Goal: Task Accomplishment & Management: Manage account settings

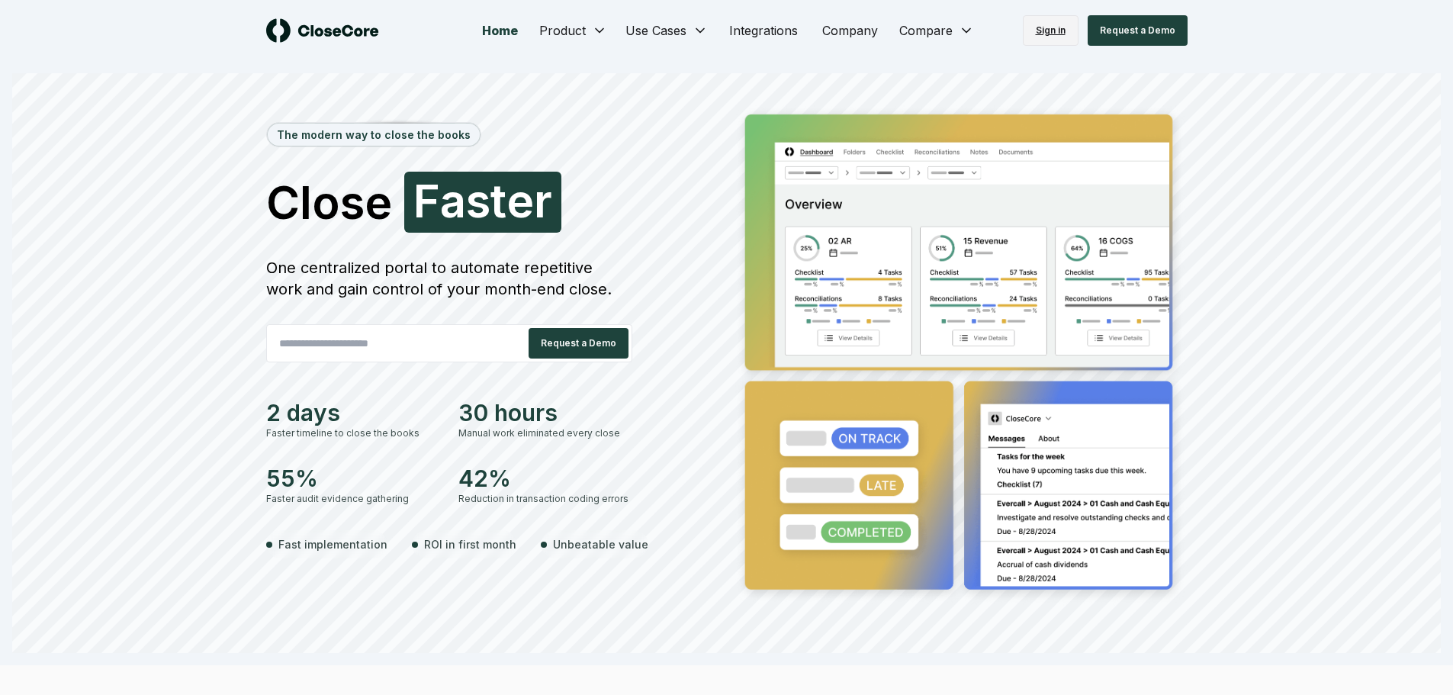
click at [1070, 35] on link "Sign in" at bounding box center [1051, 30] width 56 height 31
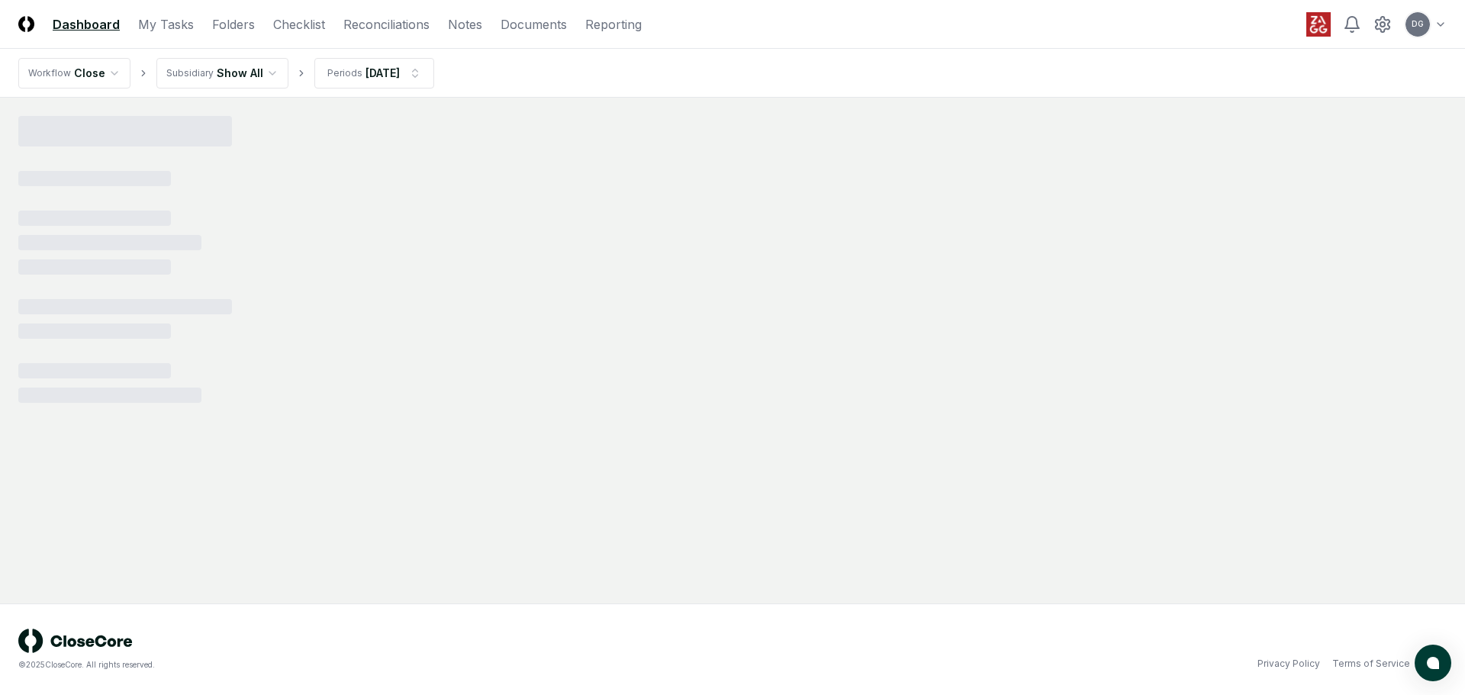
click at [244, 79] on html "CloseCore Dashboard My Tasks Folders Checklist Reconciliations Notes Documents …" at bounding box center [732, 347] width 1465 height 695
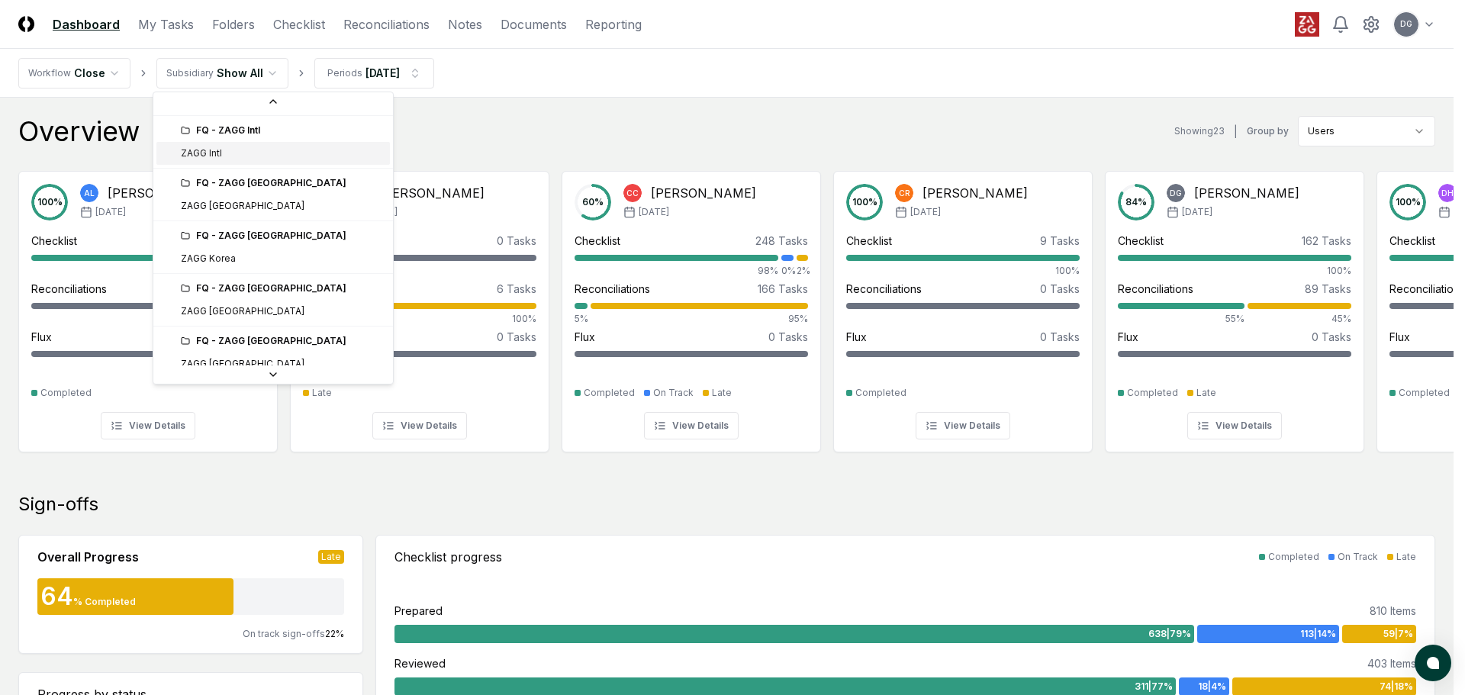
scroll to position [458, 0]
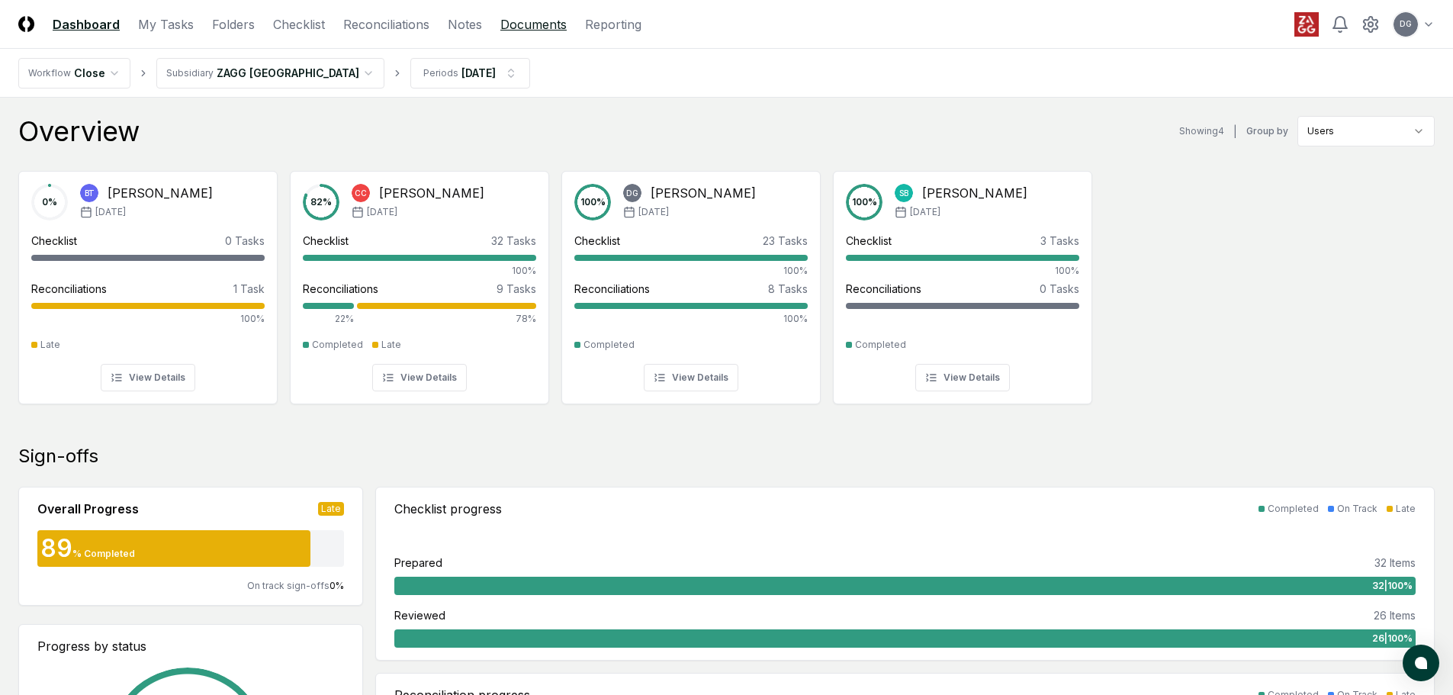
click at [528, 23] on link "Documents" at bounding box center [533, 24] width 66 height 18
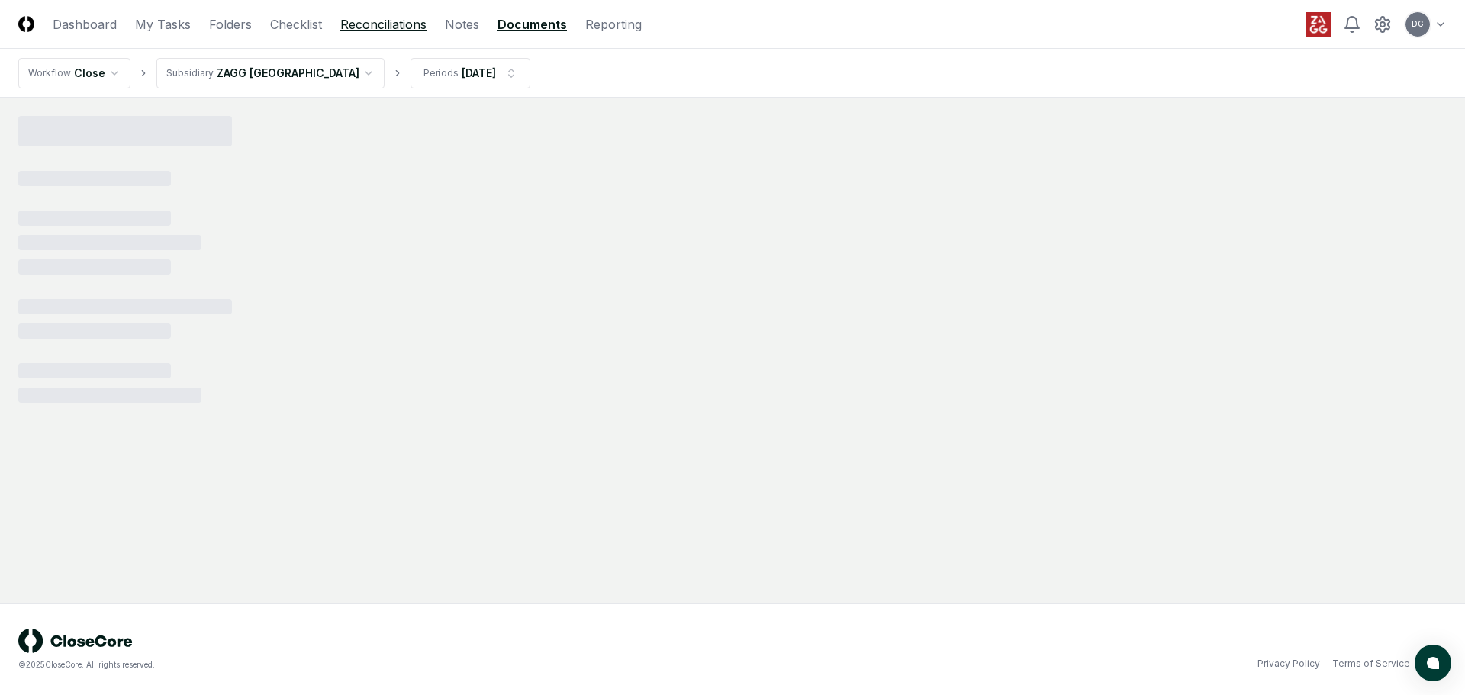
click at [412, 24] on link "Reconciliations" at bounding box center [383, 24] width 86 height 18
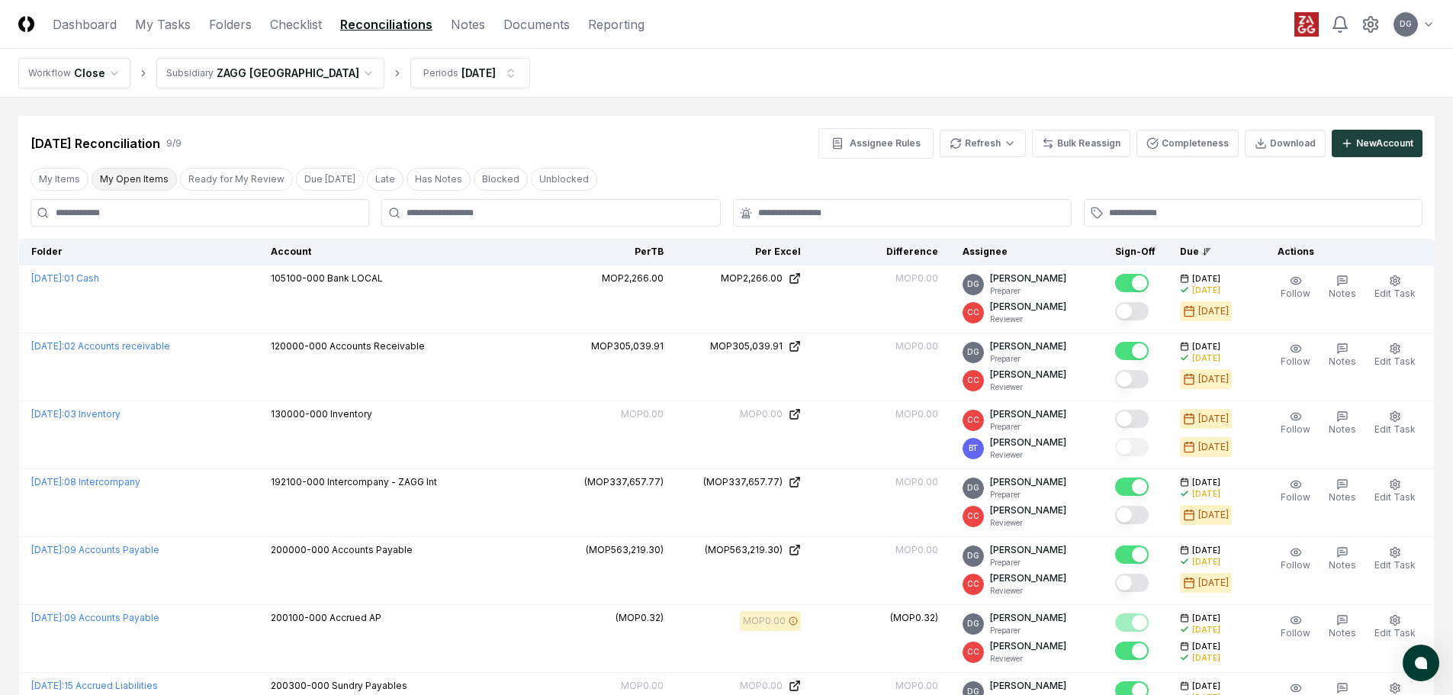
click at [156, 184] on button "My Open Items" at bounding box center [134, 179] width 85 height 23
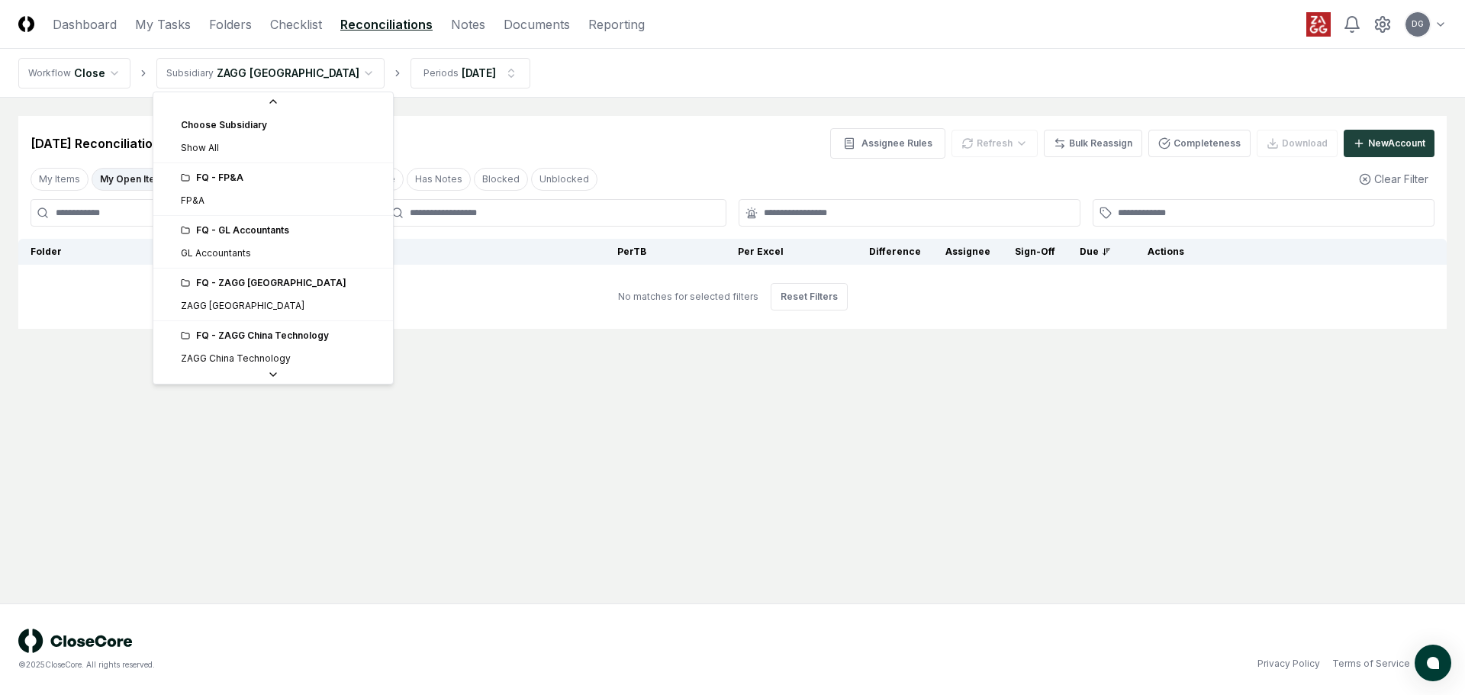
click at [222, 79] on html "CloseCore Dashboard My Tasks Folders Checklist Reconciliations Notes Documents …" at bounding box center [732, 347] width 1465 height 695
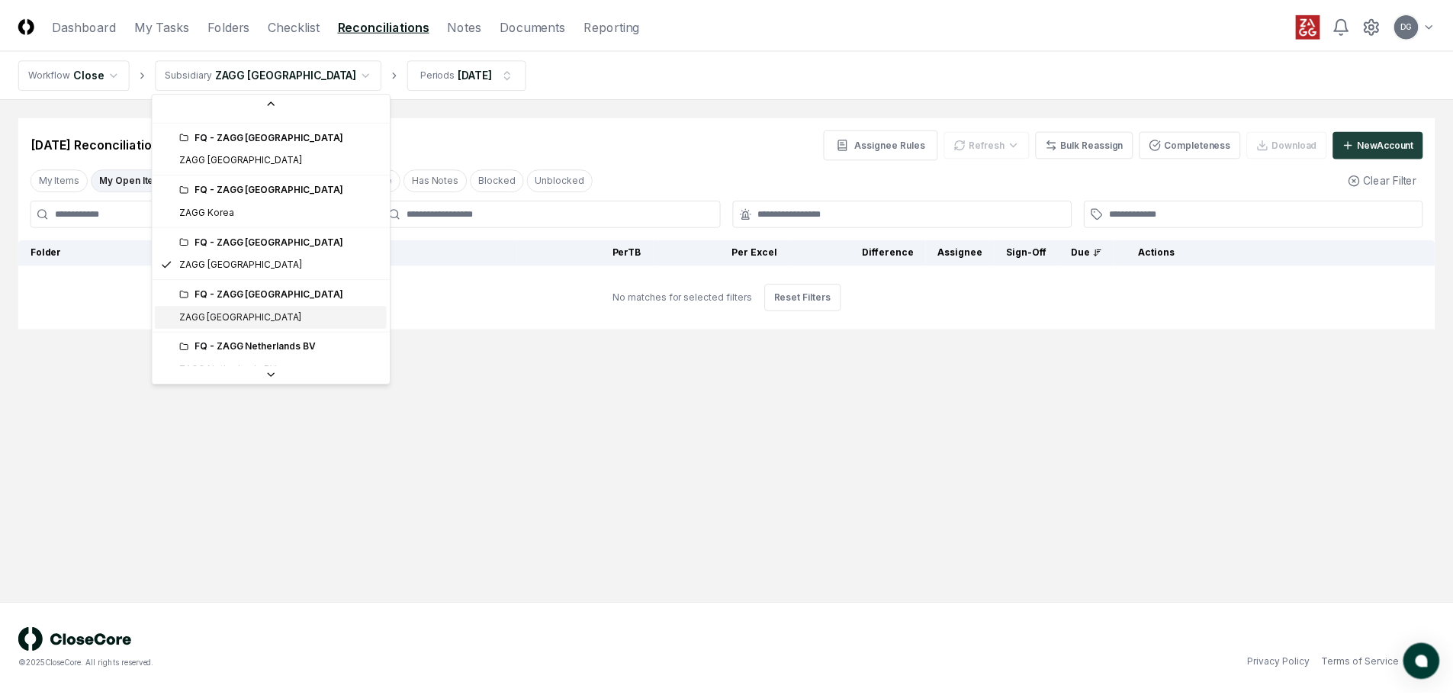
scroll to position [579, 0]
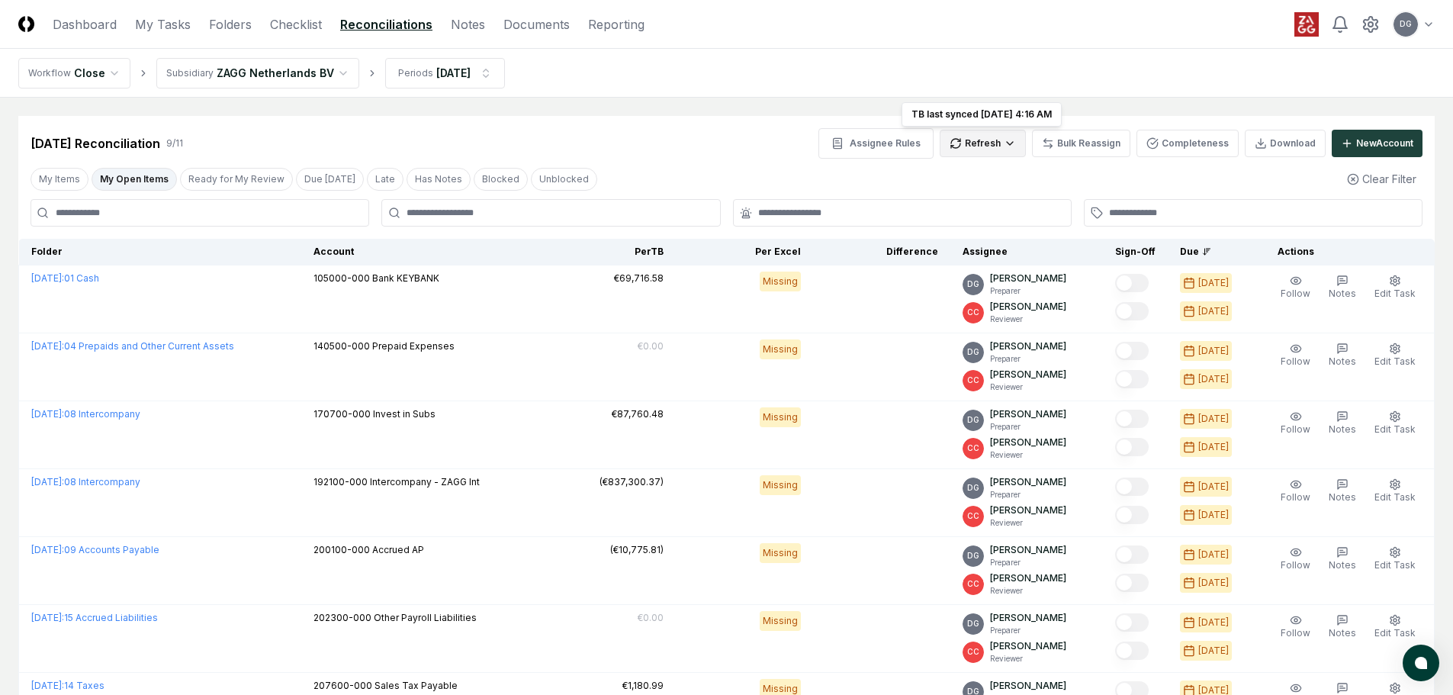
click at [1005, 144] on html "CloseCore Dashboard My Tasks Folders Checklist Reconciliations Notes Documents …" at bounding box center [726, 493] width 1453 height 986
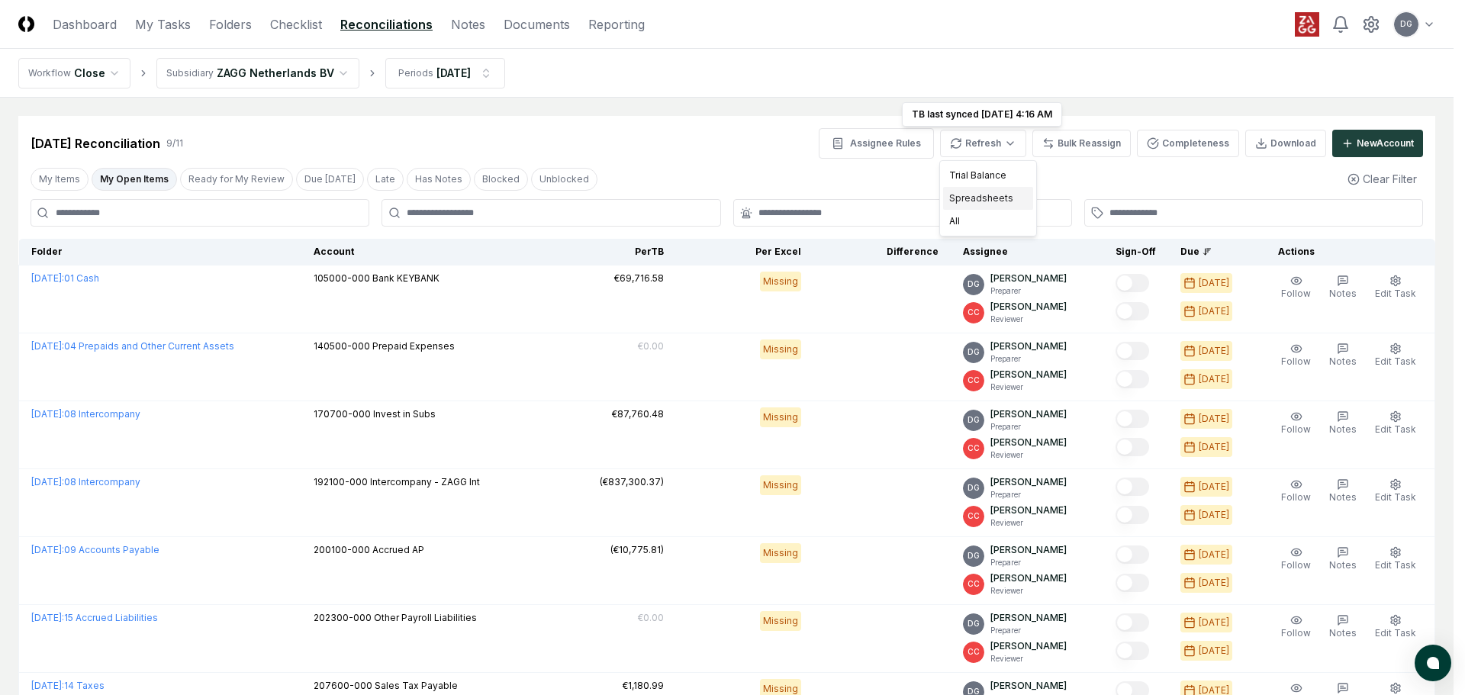
click at [978, 192] on div "Spreadsheets" at bounding box center [988, 198] width 90 height 23
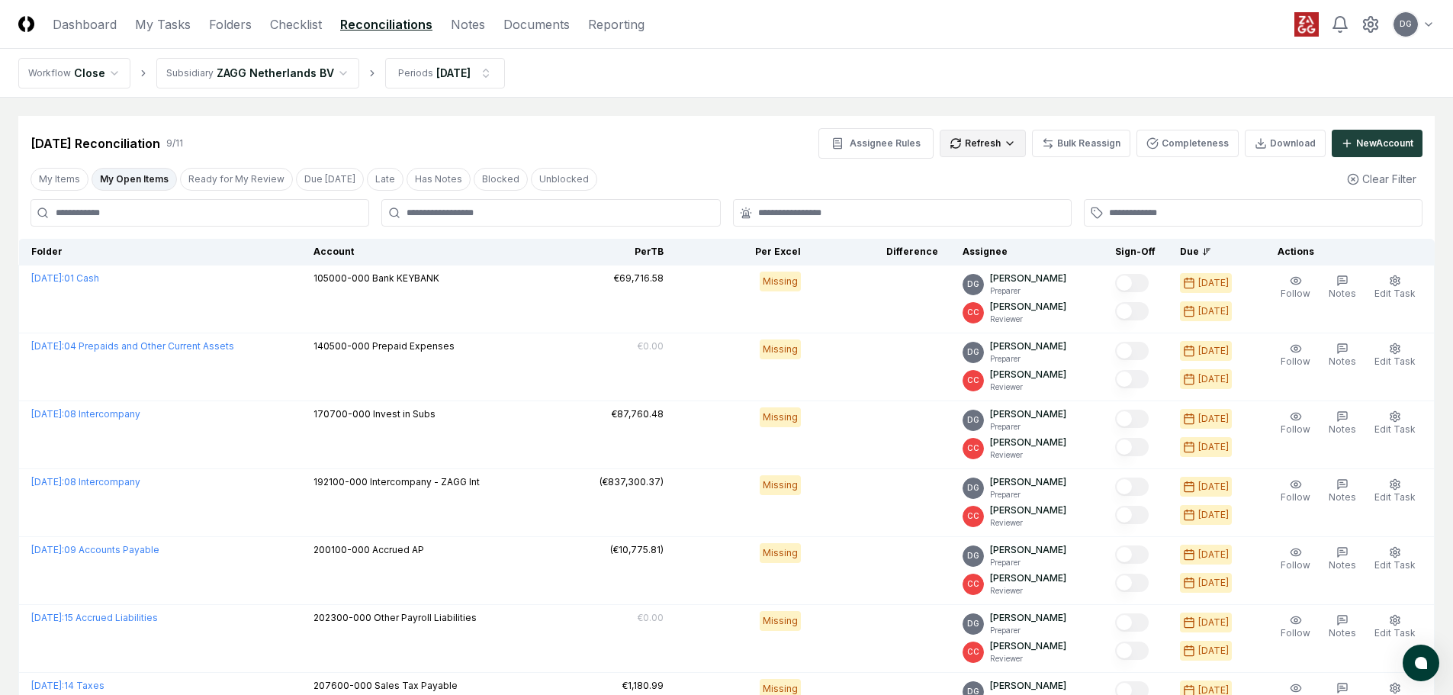
click at [970, 143] on html "CloseCore Dashboard My Tasks Folders Checklist Reconciliations Notes Documents …" at bounding box center [726, 493] width 1453 height 986
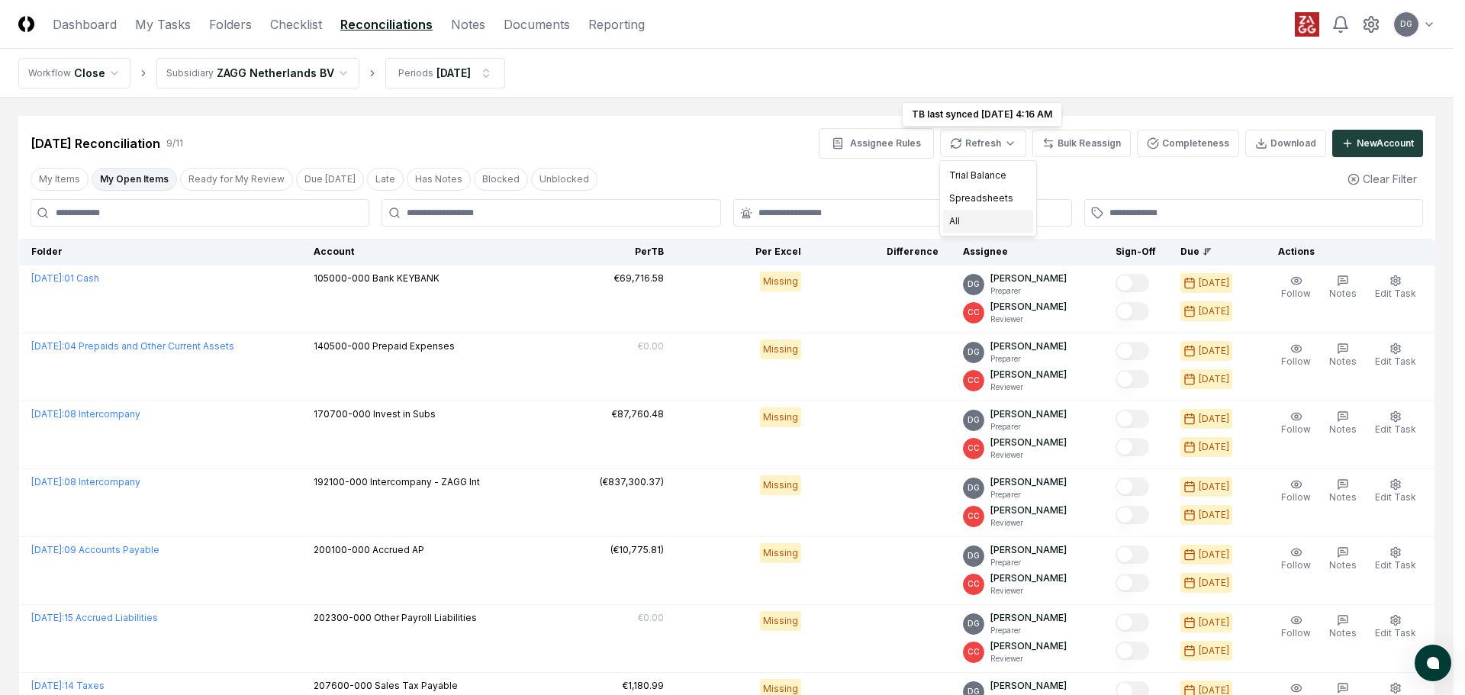
click at [987, 224] on div "All" at bounding box center [988, 221] width 90 height 23
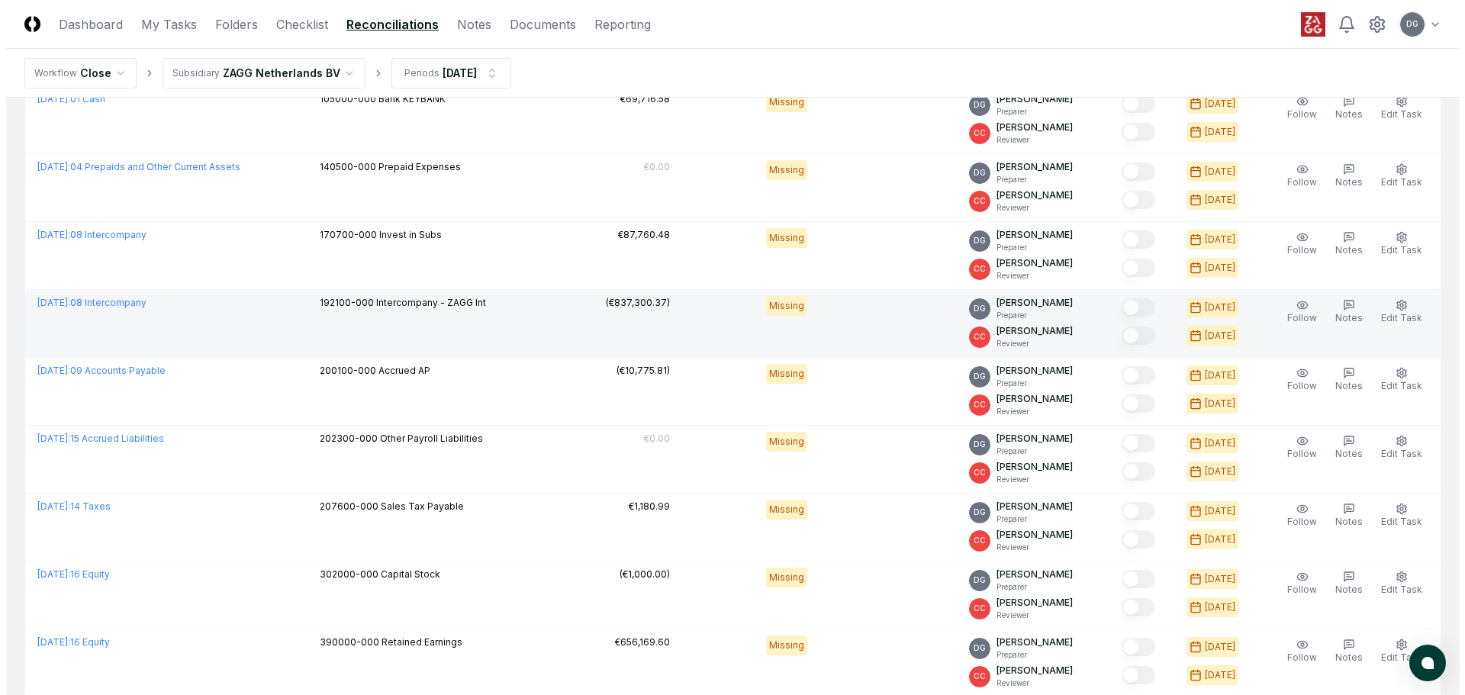
scroll to position [139, 0]
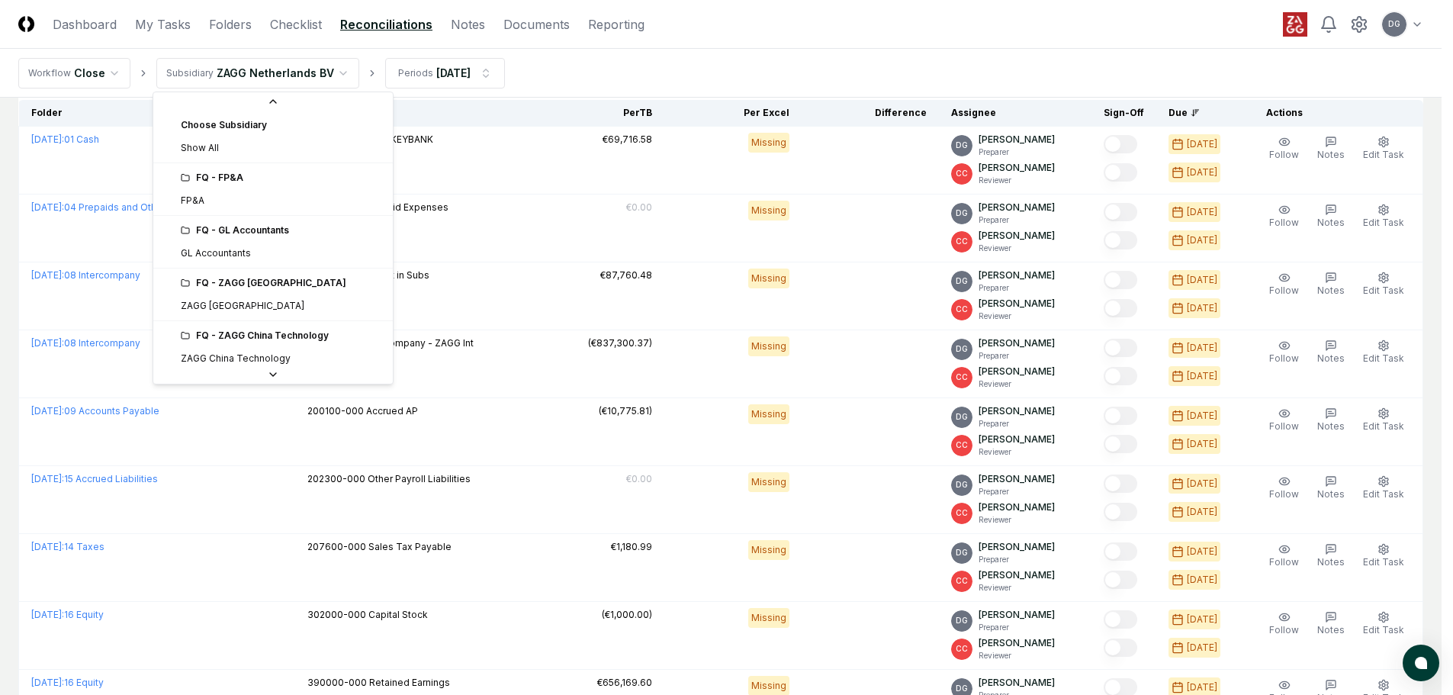
click at [302, 73] on html "CloseCore Dashboard My Tasks Folders Checklist Reconciliations Notes Documents …" at bounding box center [726, 354] width 1453 height 986
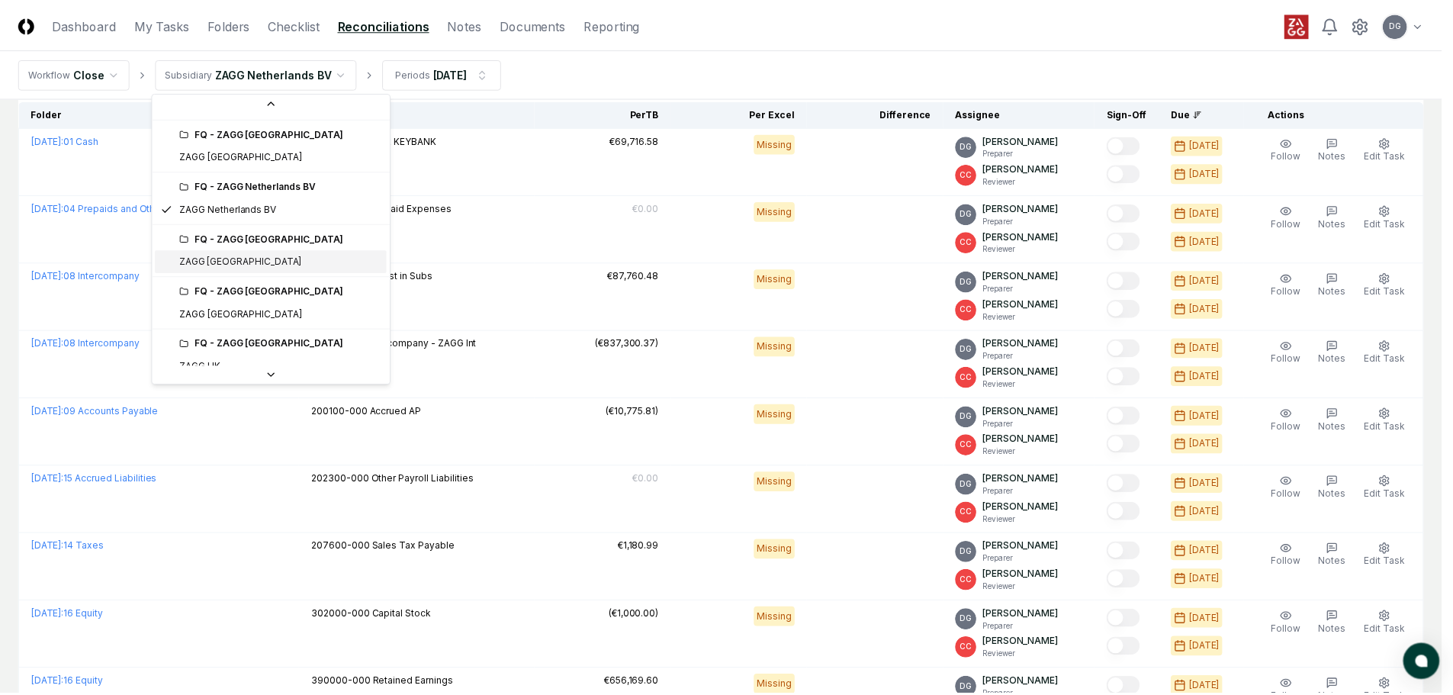
scroll to position [631, 0]
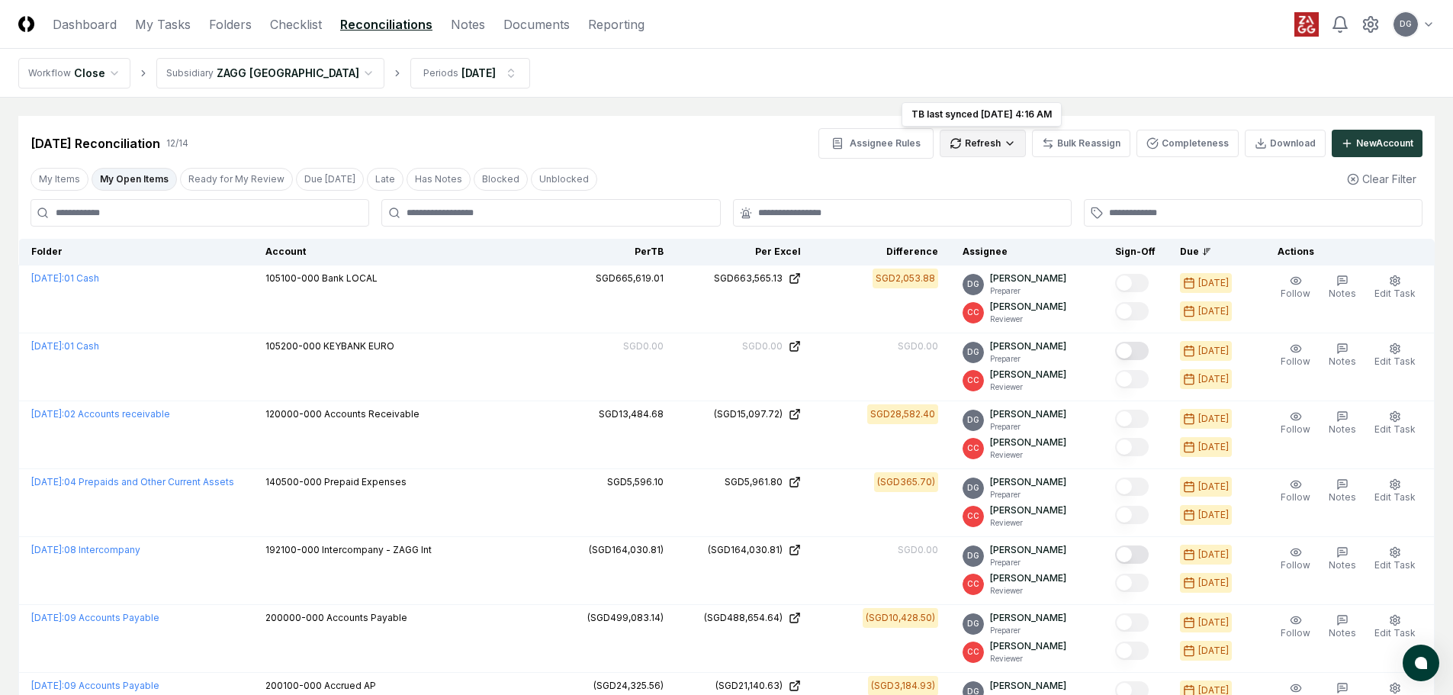
click at [972, 152] on html "CloseCore Dashboard My Tasks Folders Checklist Reconciliations Notes Documents …" at bounding box center [726, 595] width 1453 height 1190
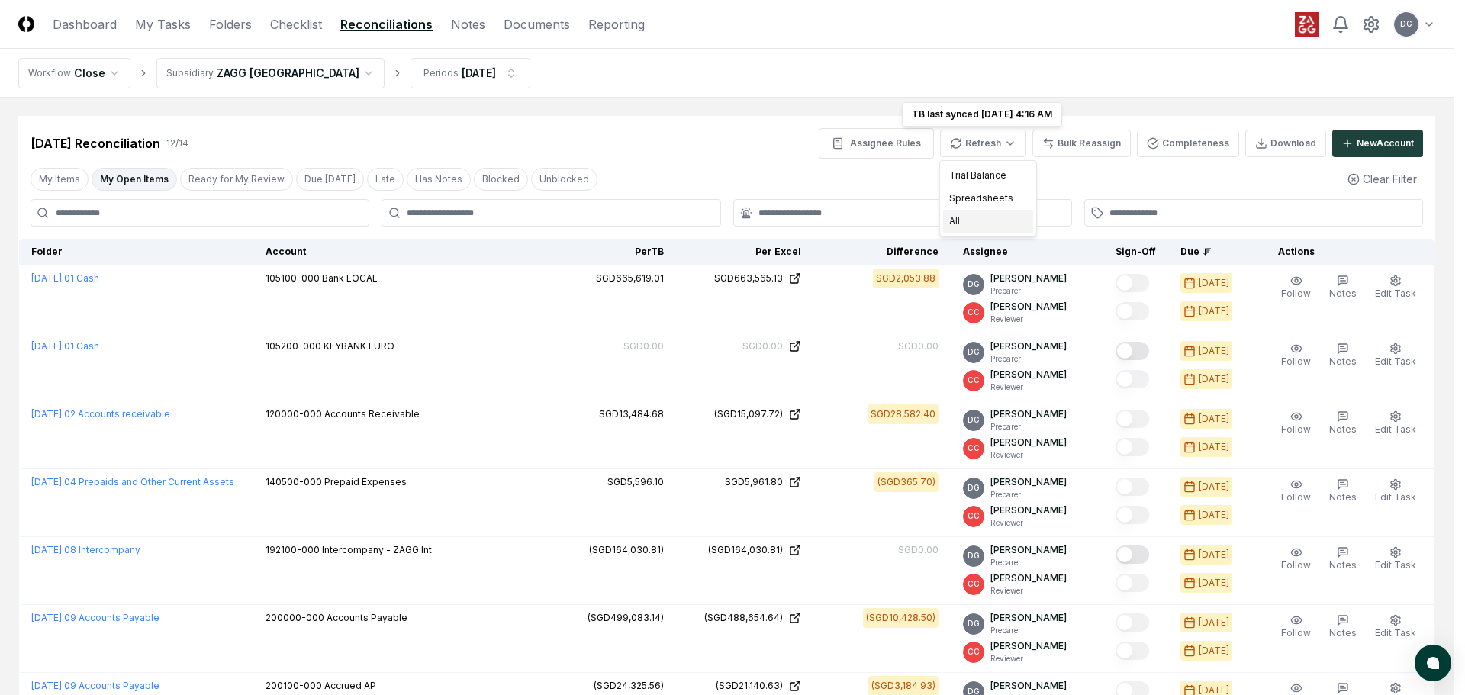
click at [968, 217] on div "All" at bounding box center [988, 221] width 90 height 23
